Goal: Task Accomplishment & Management: Use online tool/utility

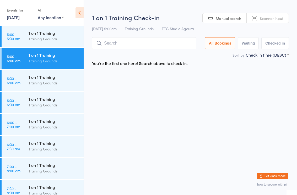
click at [9, 20] on link "[DATE]" at bounding box center [13, 17] width 13 height 6
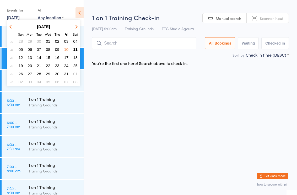
click at [20, 56] on span "12" at bounding box center [21, 57] width 4 height 4
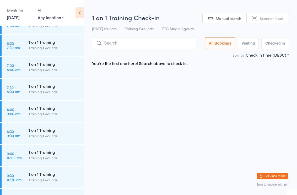
scroll to position [100, 0]
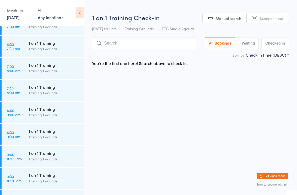
click at [21, 176] on time "9:30 - 10:30 am" at bounding box center [14, 178] width 15 height 8
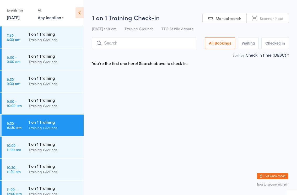
scroll to position [152, 0]
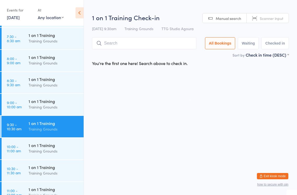
click at [24, 144] on link "10:00 - 11:00 am 1 on 1 Training Training Grounds" at bounding box center [43, 148] width 82 height 21
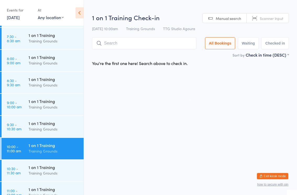
click at [107, 43] on input "search" at bounding box center [144, 43] width 104 height 12
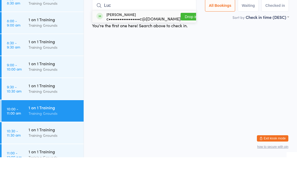
type input "Luc"
click at [147, 50] on div "[PERSON_NAME] c•••••••••••••••••c@[DOMAIN_NAME]" at bounding box center [143, 54] width 74 height 8
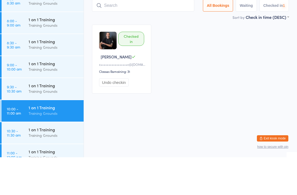
click at [22, 94] on link "9:00 - 10:00 am 1 on 1 Training Training Grounds" at bounding box center [43, 104] width 82 height 21
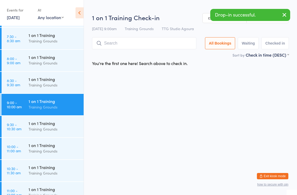
click at [152, 45] on input "search" at bounding box center [144, 43] width 104 height 12
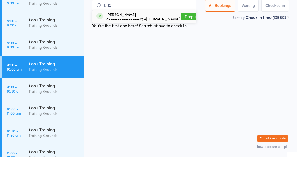
type input "Luc"
click at [152, 54] on div "c•••••••••••••••••c@[DOMAIN_NAME]" at bounding box center [143, 56] width 74 height 4
